Goal: Obtain resource: Download file/media

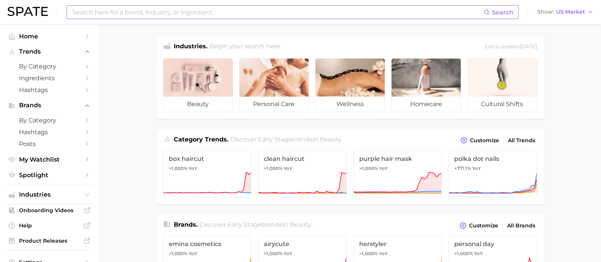
click at [206, 9] on input at bounding box center [277, 12] width 412 height 13
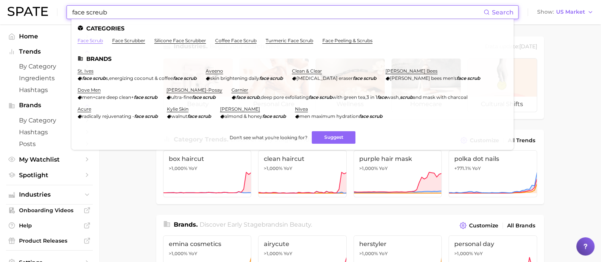
type input "face screub"
click at [96, 41] on link "face scrub" at bounding box center [90, 41] width 25 height 6
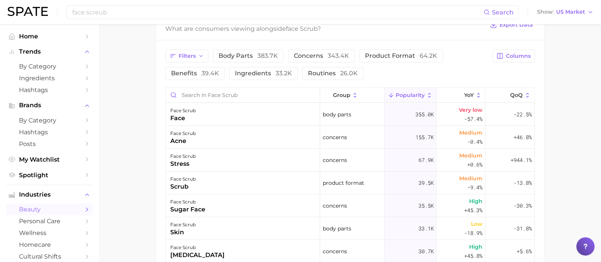
scroll to position [332, 0]
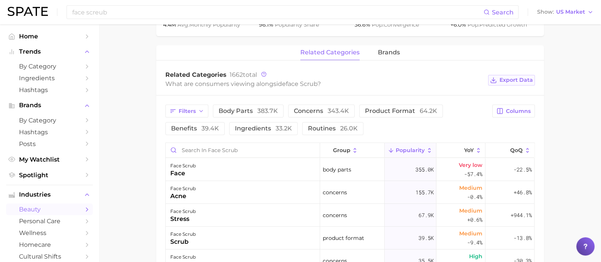
click at [519, 79] on span "Export Data" at bounding box center [515, 80] width 33 height 6
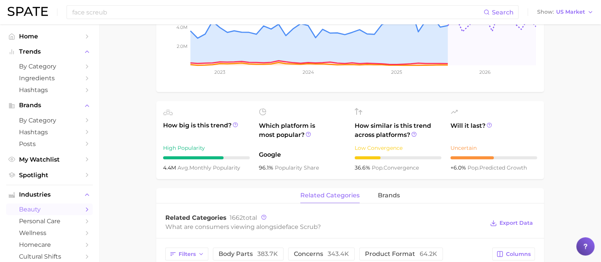
scroll to position [0, 0]
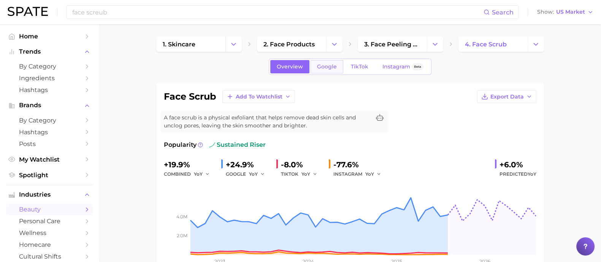
click at [320, 68] on span "Google" at bounding box center [327, 66] width 20 height 6
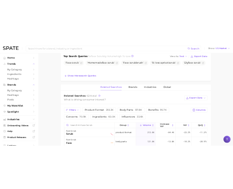
scroll to position [285, 0]
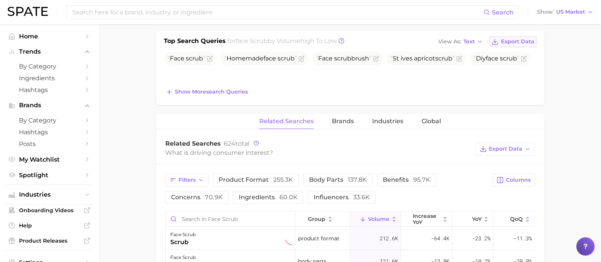
click at [517, 40] on span "Export Data" at bounding box center [517, 41] width 33 height 6
click at [515, 152] on button "Export Data" at bounding box center [504, 148] width 59 height 13
click at [497, 161] on span "Table Data CSV" at bounding box center [485, 163] width 42 height 6
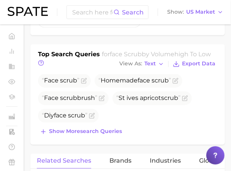
drag, startPoint x: 57, startPoint y: 171, endPoint x: 55, endPoint y: 250, distance: 79.1
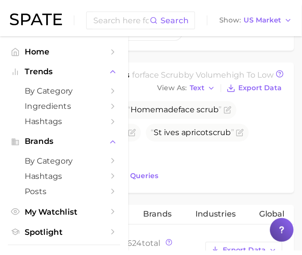
scroll to position [272, 0]
